Goal: Contribute content

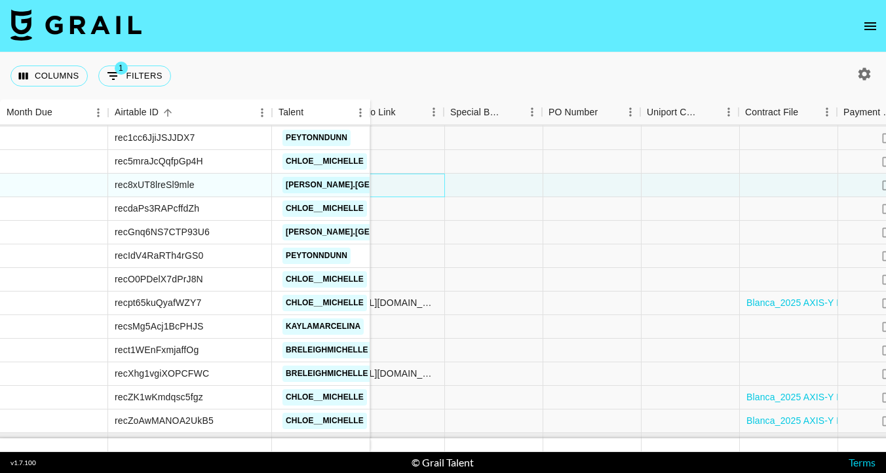
scroll to position [523, 893]
click at [661, 322] on div at bounding box center [689, 327] width 98 height 24
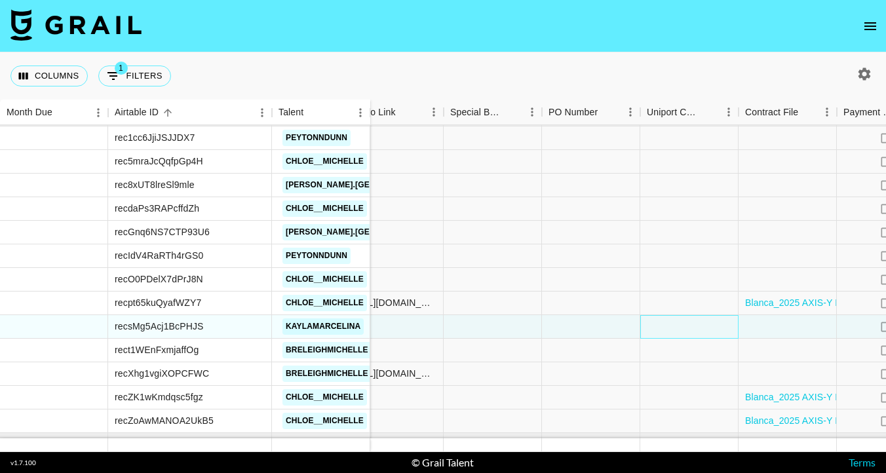
click at [661, 322] on div at bounding box center [689, 327] width 98 height 24
click at [758, 327] on div at bounding box center [788, 327] width 98 height 24
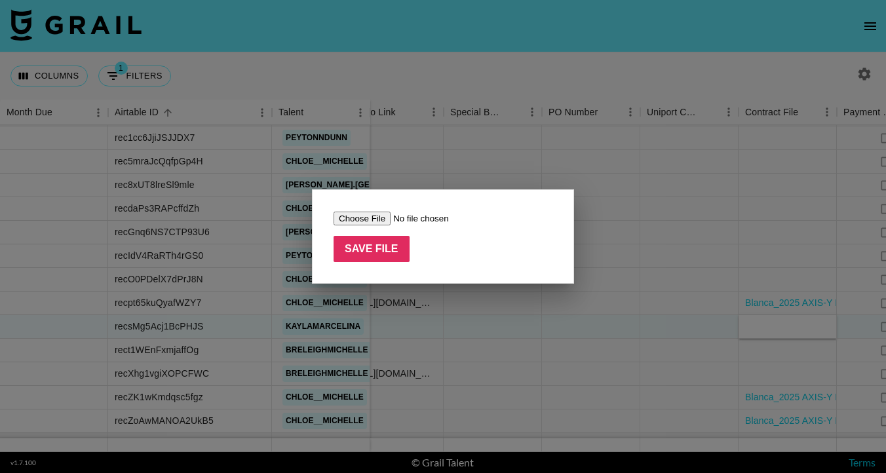
click at [369, 216] on input "file" at bounding box center [417, 219] width 166 height 14
type input "C:\fakepath\DocuSign_Subject.pdf"
click at [380, 250] on input "Save File" at bounding box center [372, 249] width 76 height 26
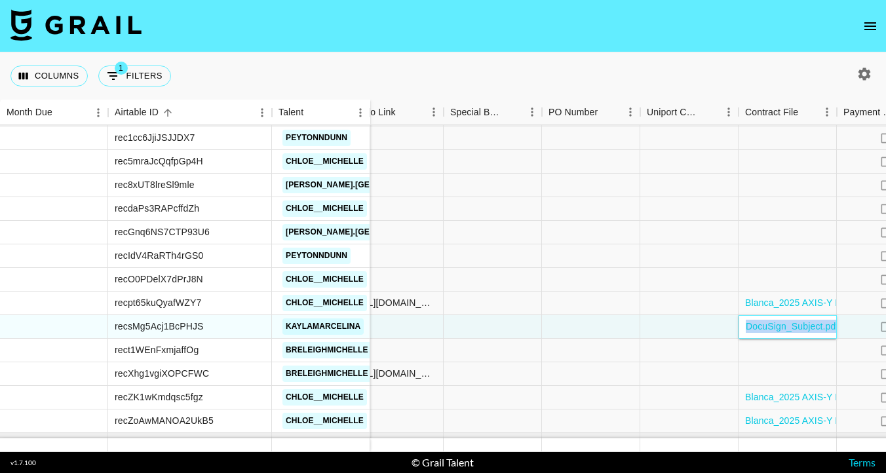
scroll to position [584, 893]
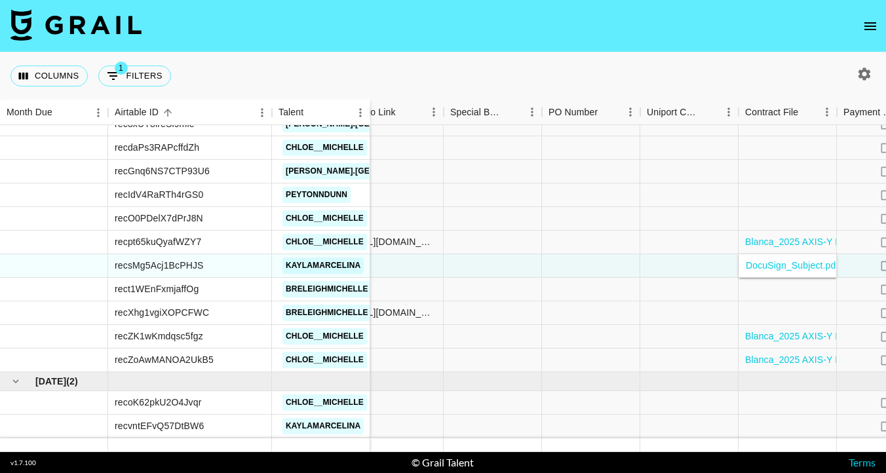
click at [483, 49] on nav at bounding box center [443, 26] width 886 height 52
